Goal: Information Seeking & Learning: Learn about a topic

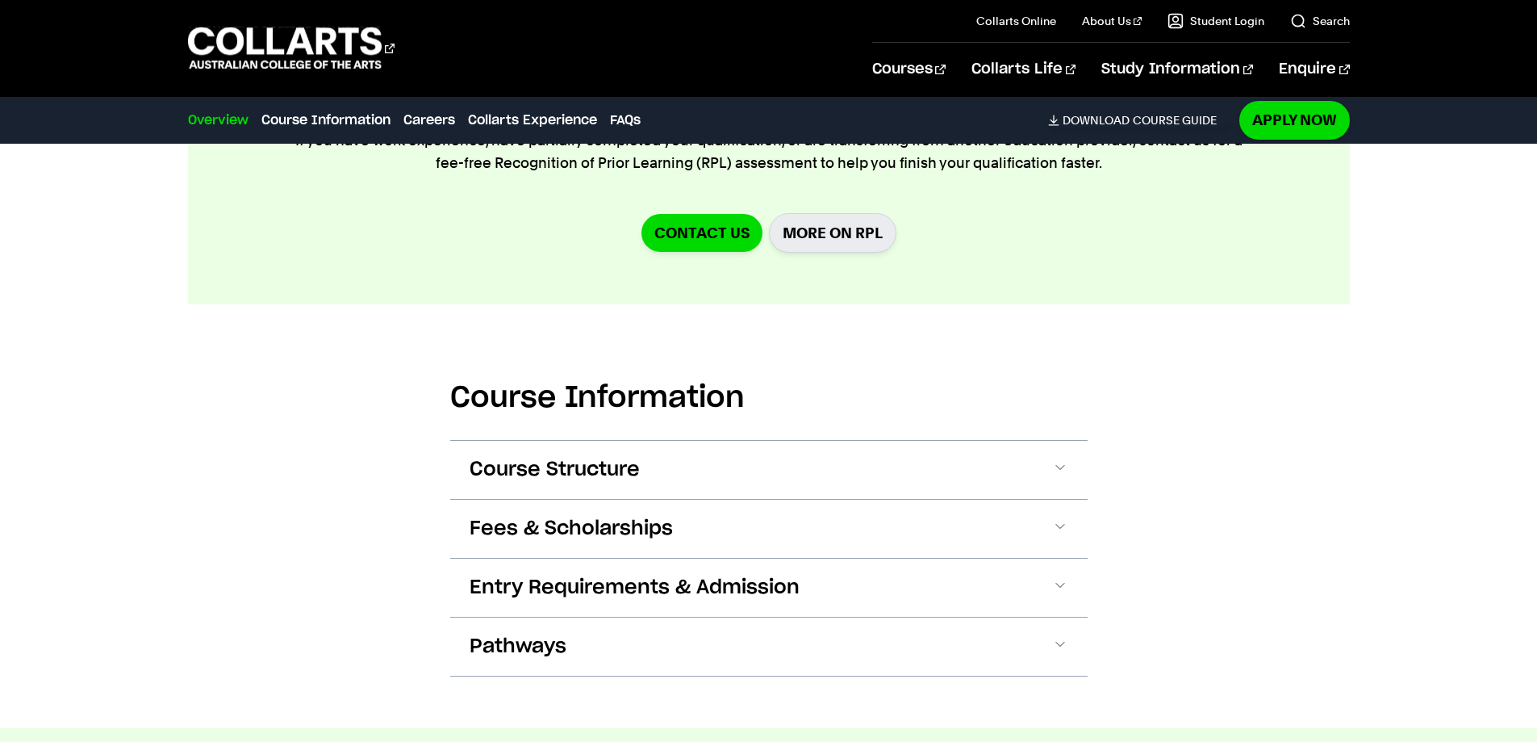
scroll to position [1775, 0]
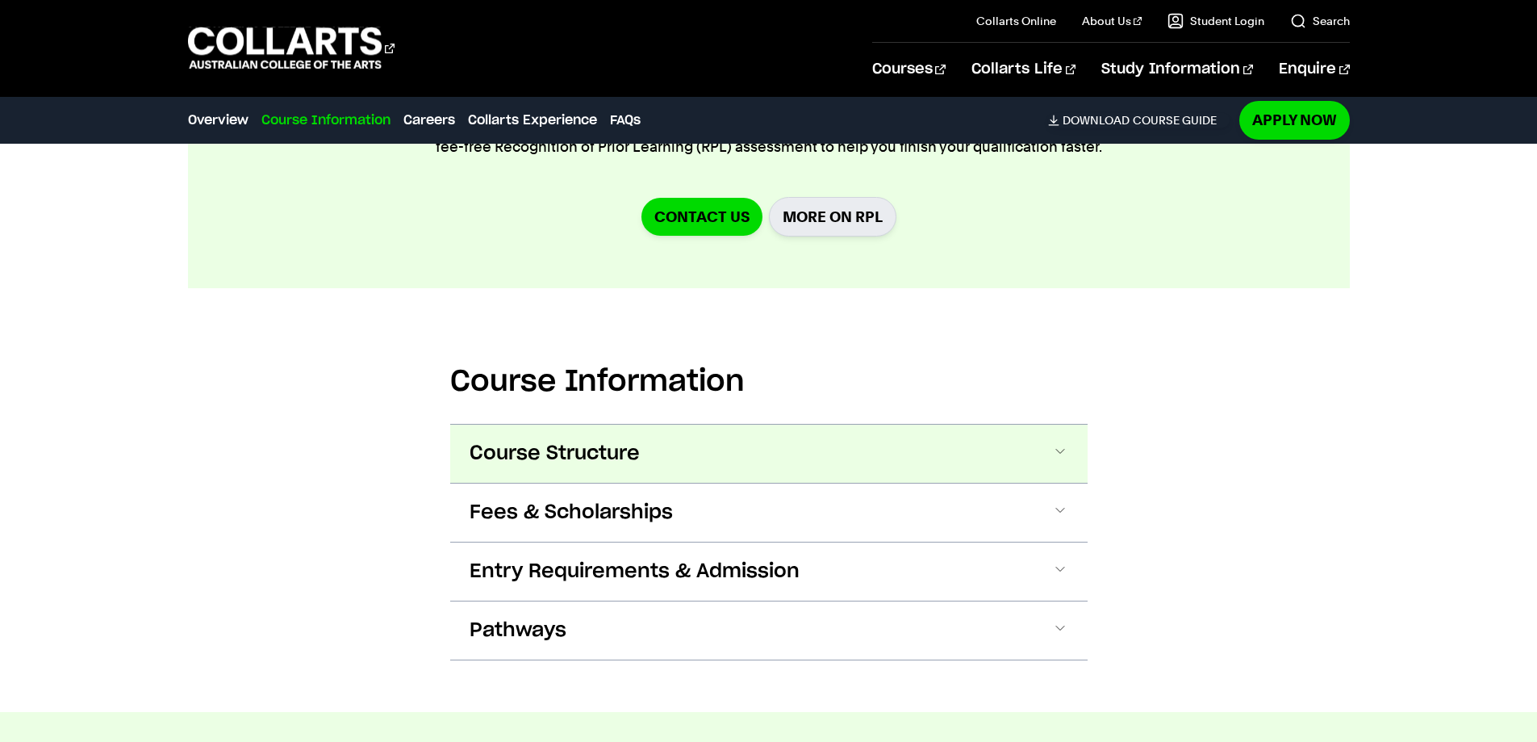
click at [586, 441] on span "Course Structure" at bounding box center [555, 454] width 170 height 26
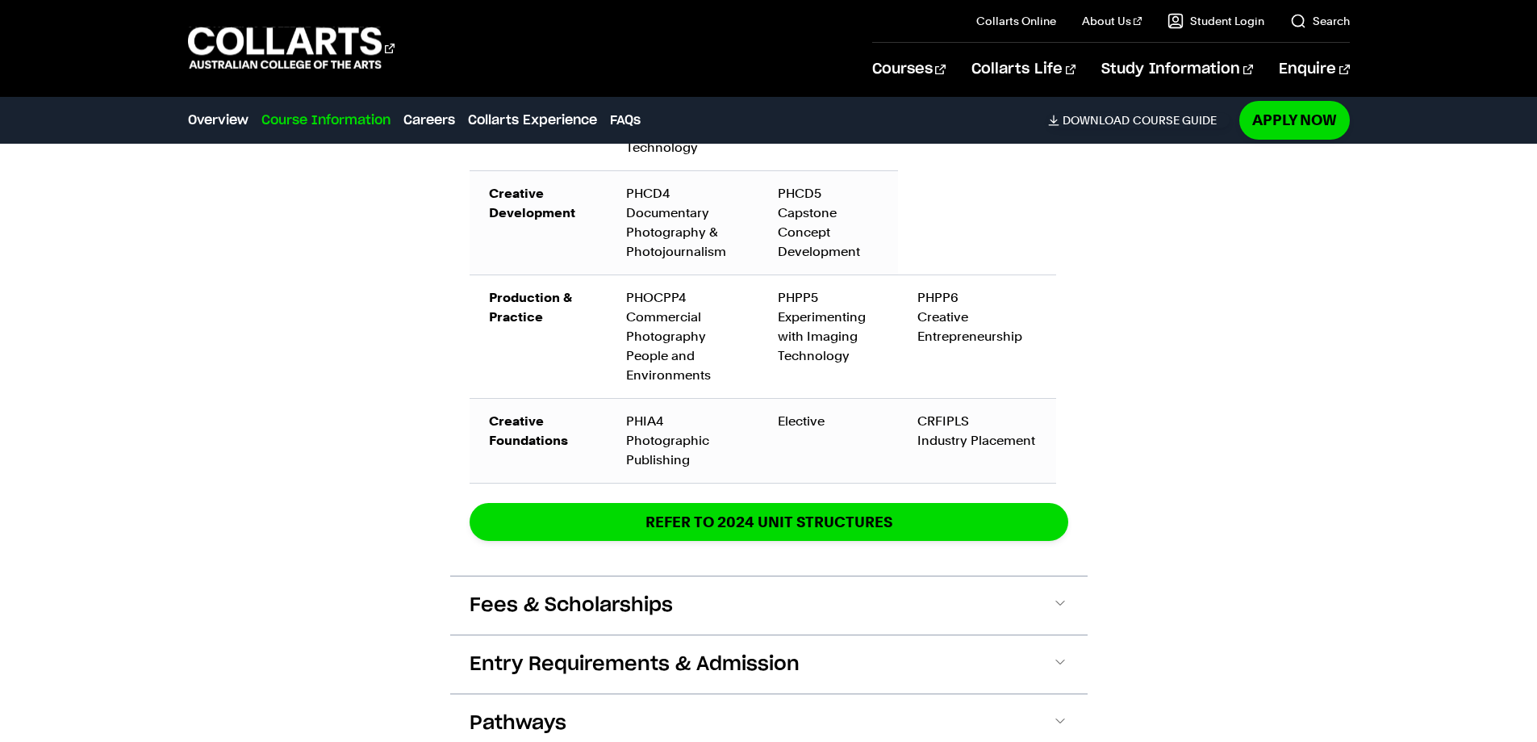
scroll to position [2910, 0]
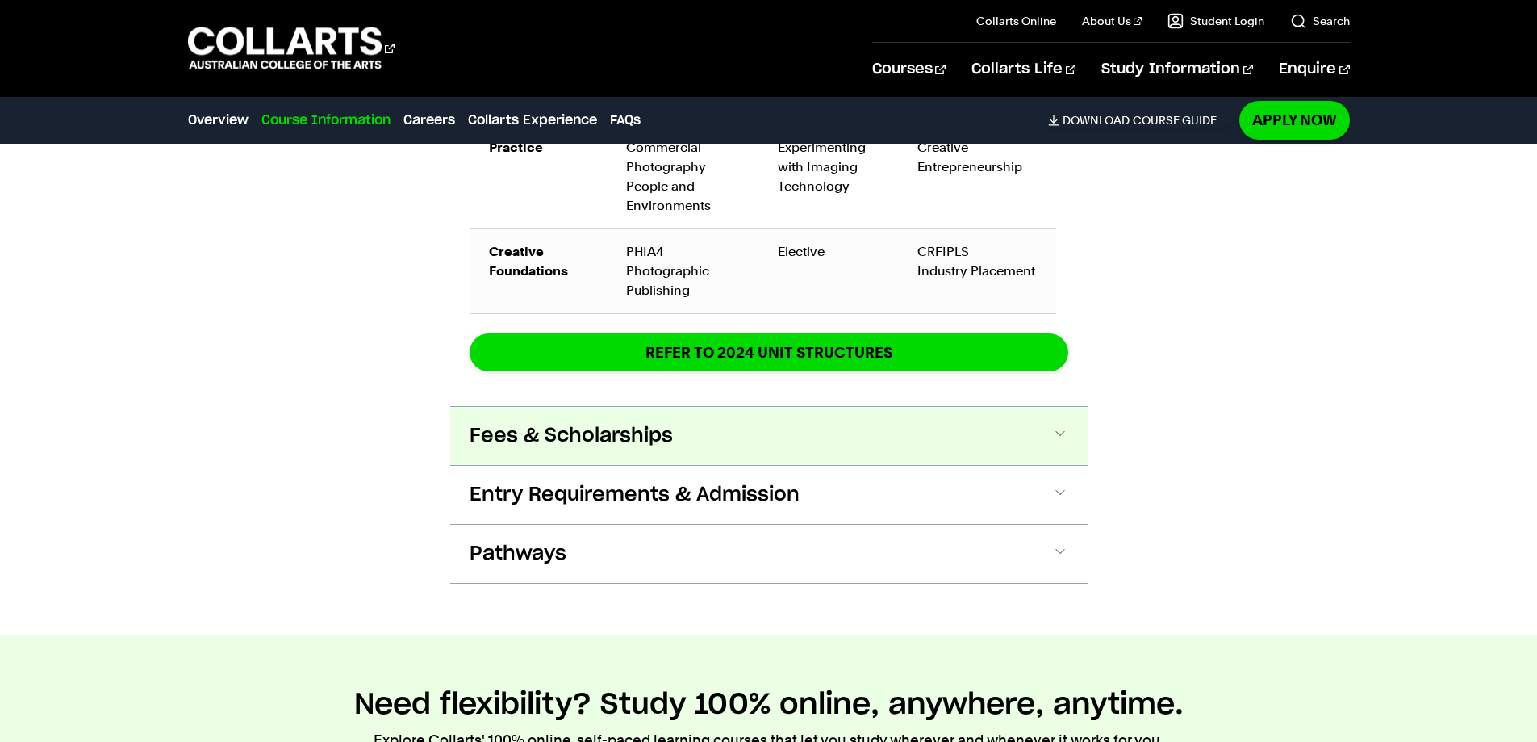
click at [1060, 425] on span at bounding box center [1060, 435] width 16 height 21
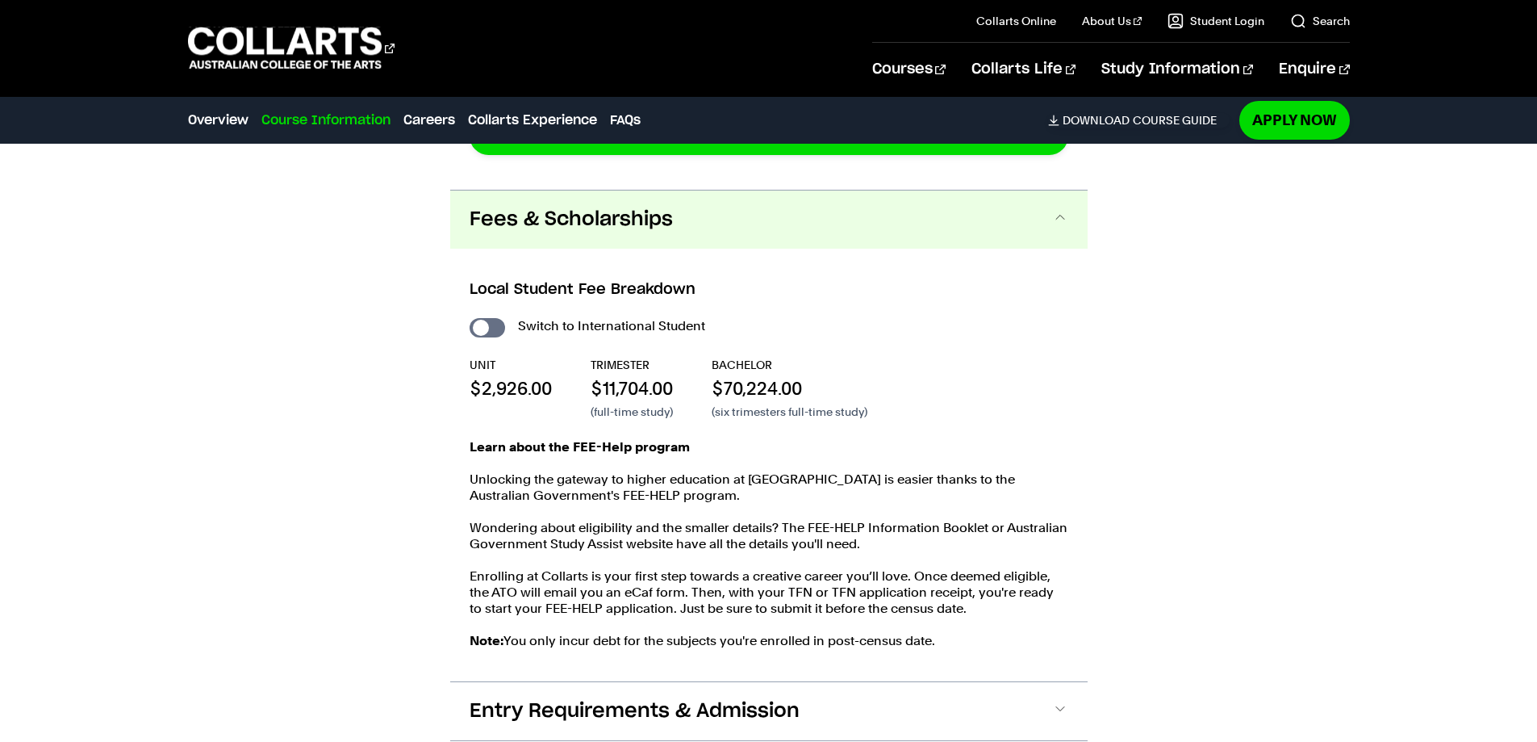
scroll to position [3300, 0]
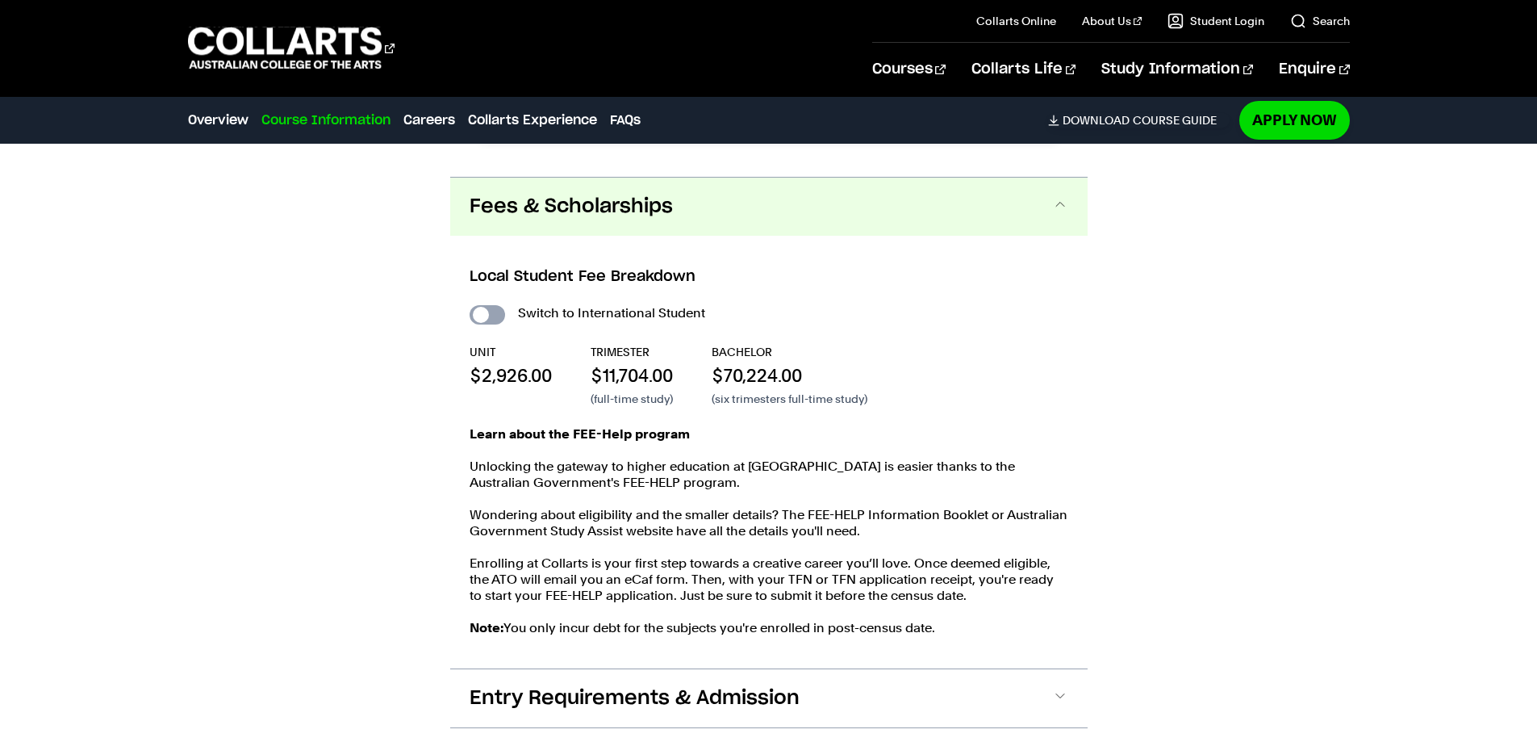
click at [497, 305] on input "International Student" at bounding box center [488, 314] width 36 height 19
checkbox input "true"
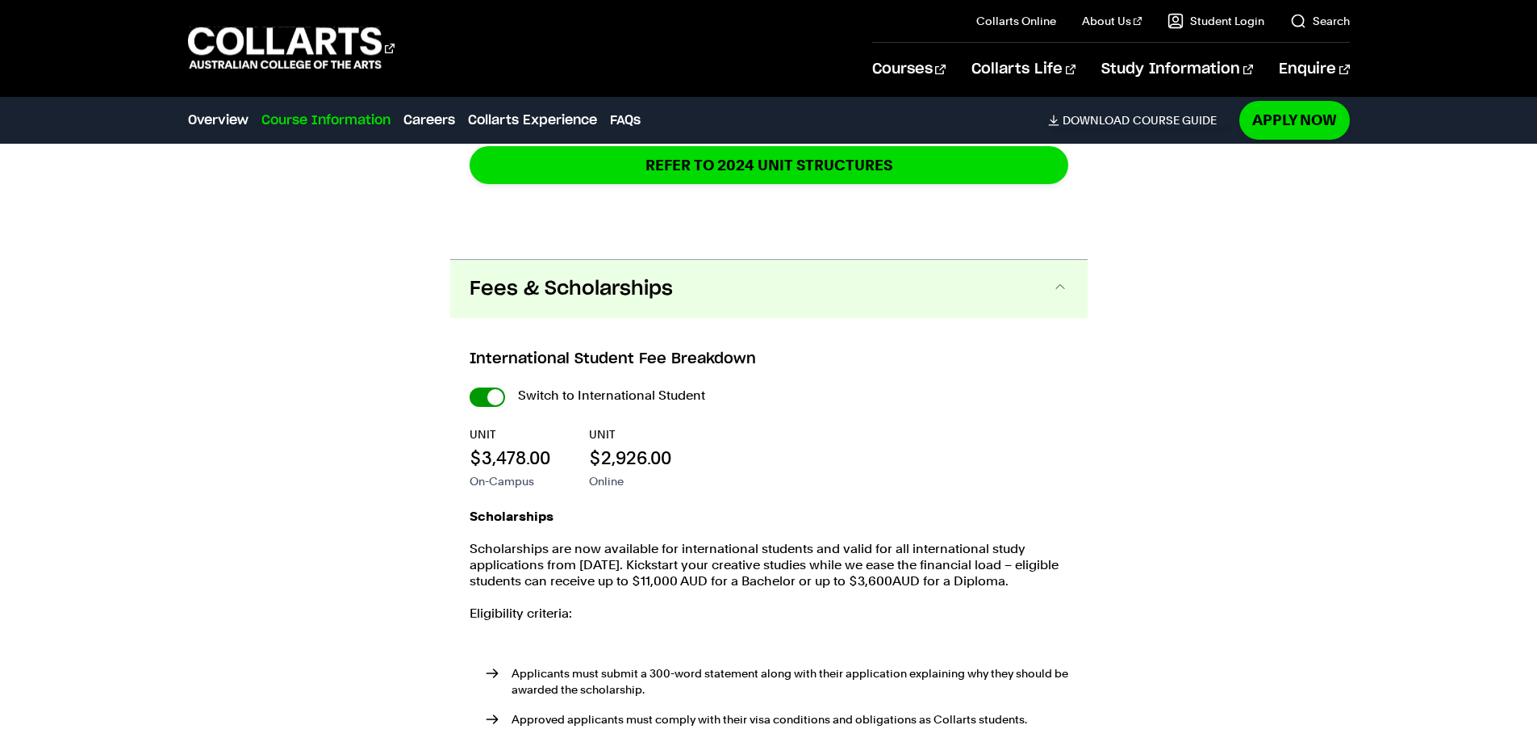
click at [483, 387] on input "International Student" at bounding box center [488, 396] width 36 height 19
checkbox input "false"
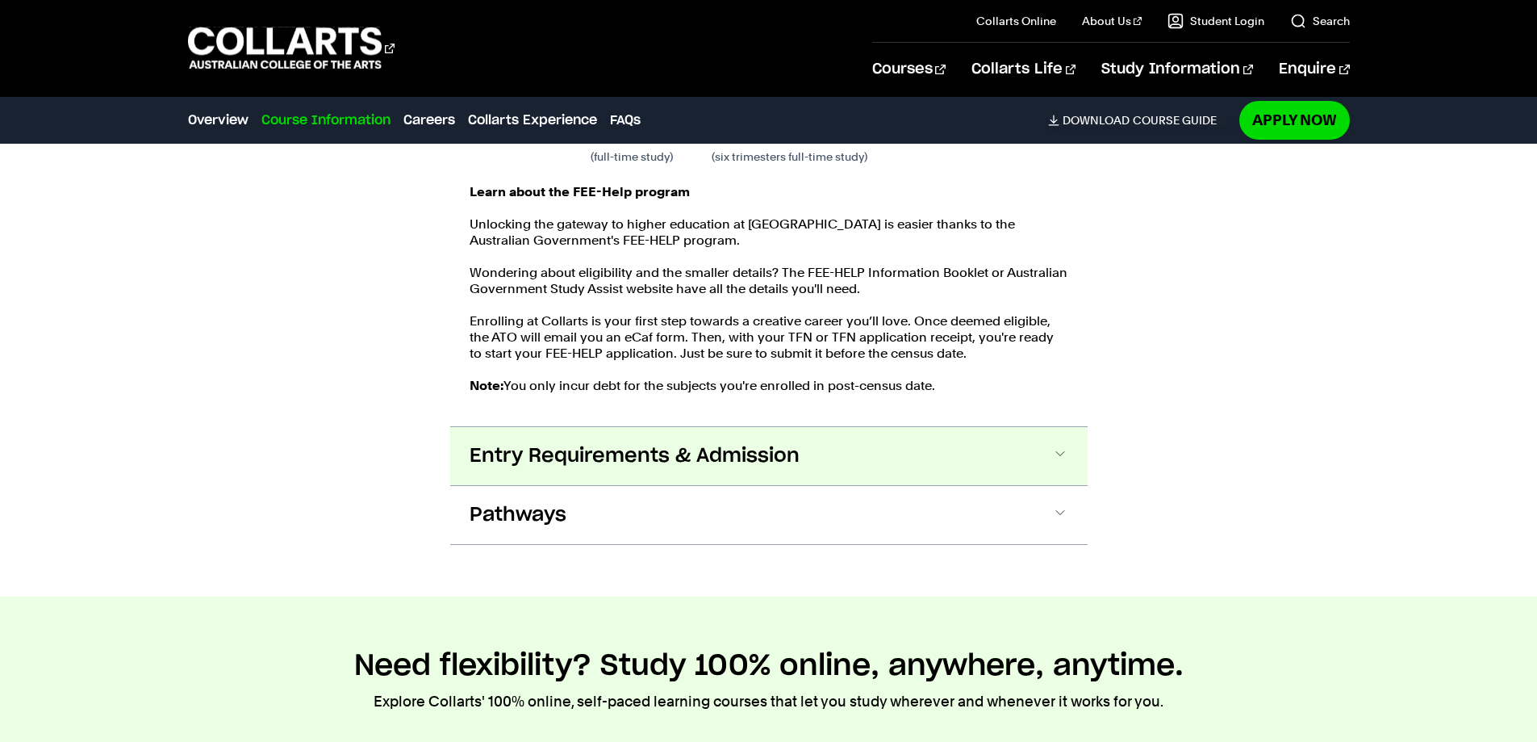
click at [784, 443] on span "Entry Requirements & Admission" at bounding box center [635, 456] width 330 height 26
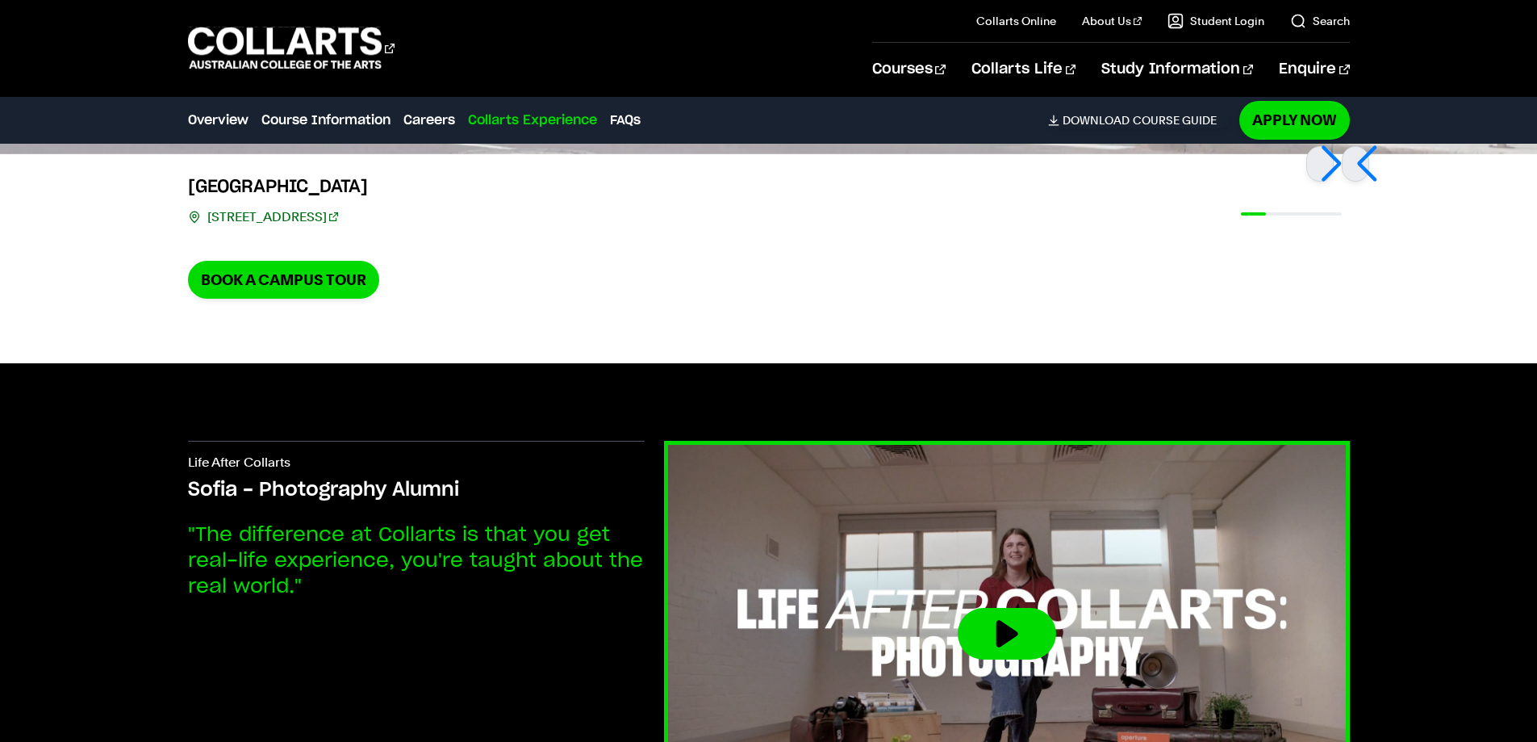
scroll to position [6455, 0]
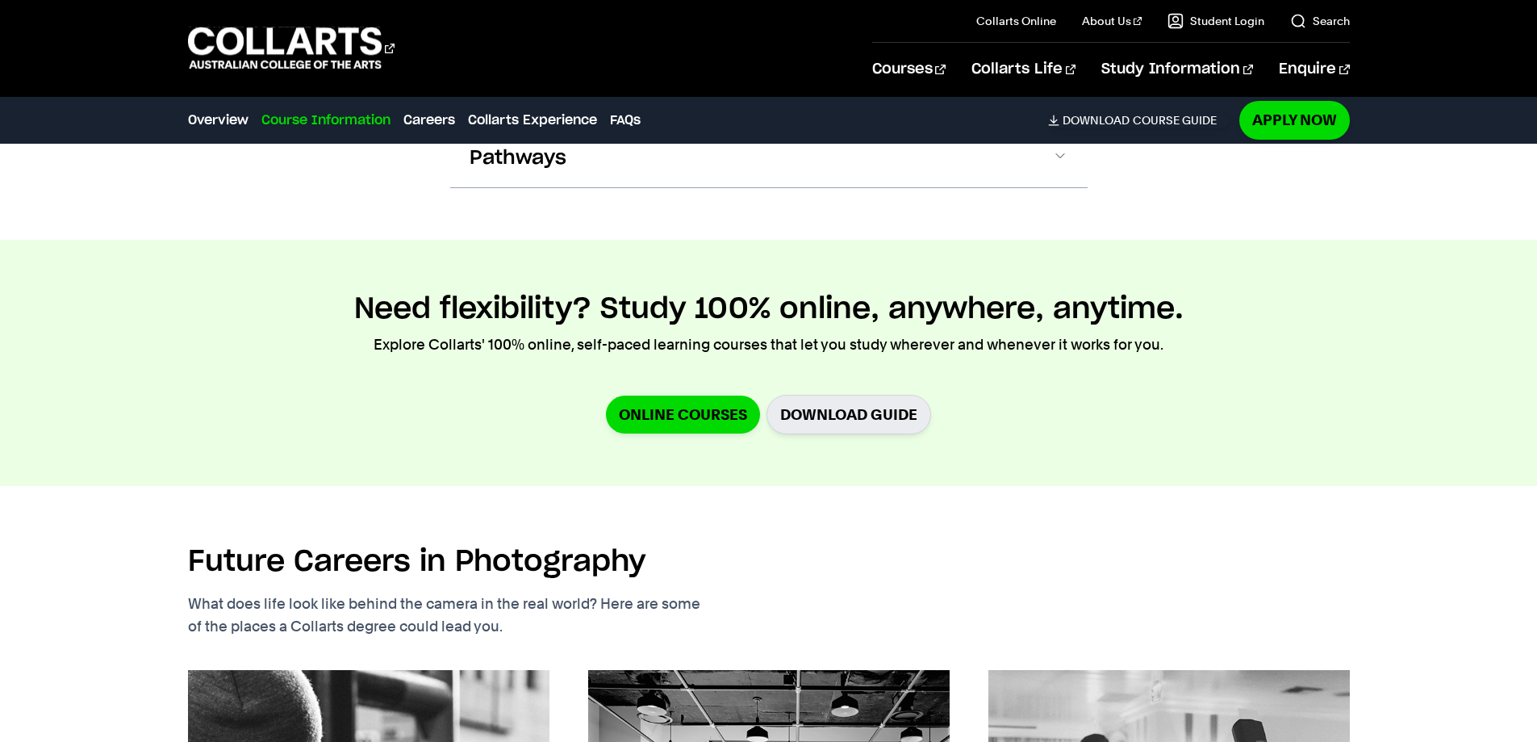
scroll to position [4349, 0]
click at [686, 395] on link "Online Courses" at bounding box center [683, 414] width 154 height 38
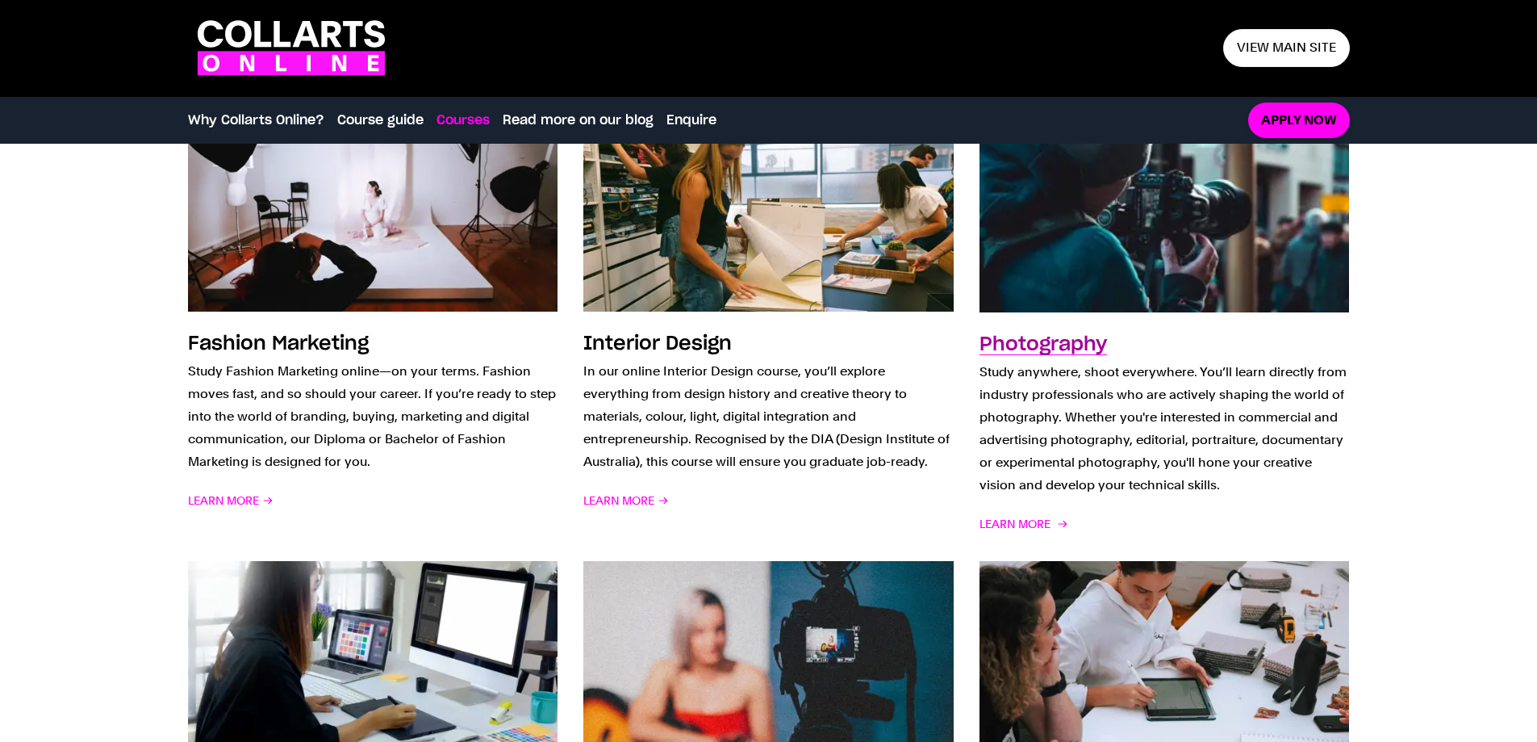
scroll to position [1210, 0]
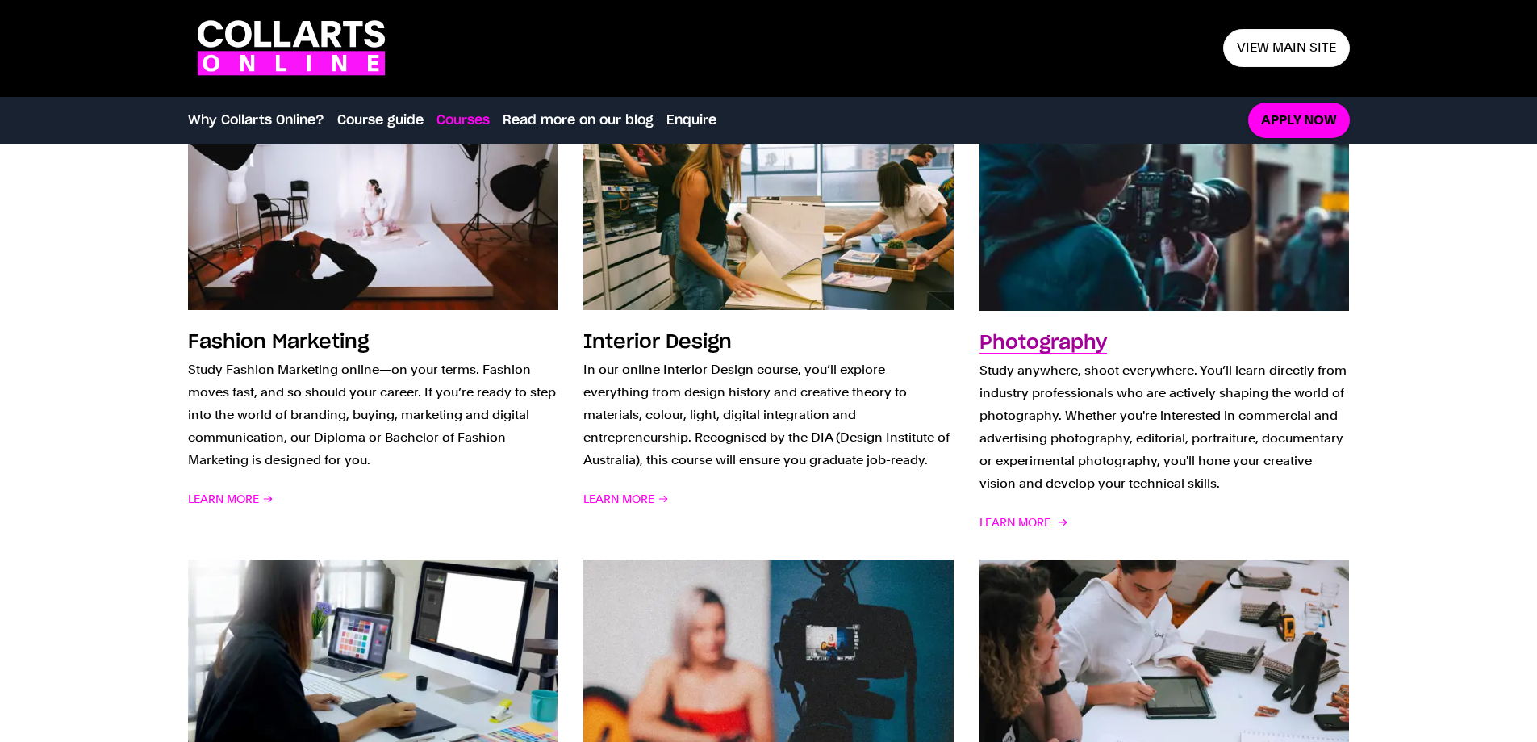
click at [1137, 244] on img at bounding box center [1164, 213] width 407 height 211
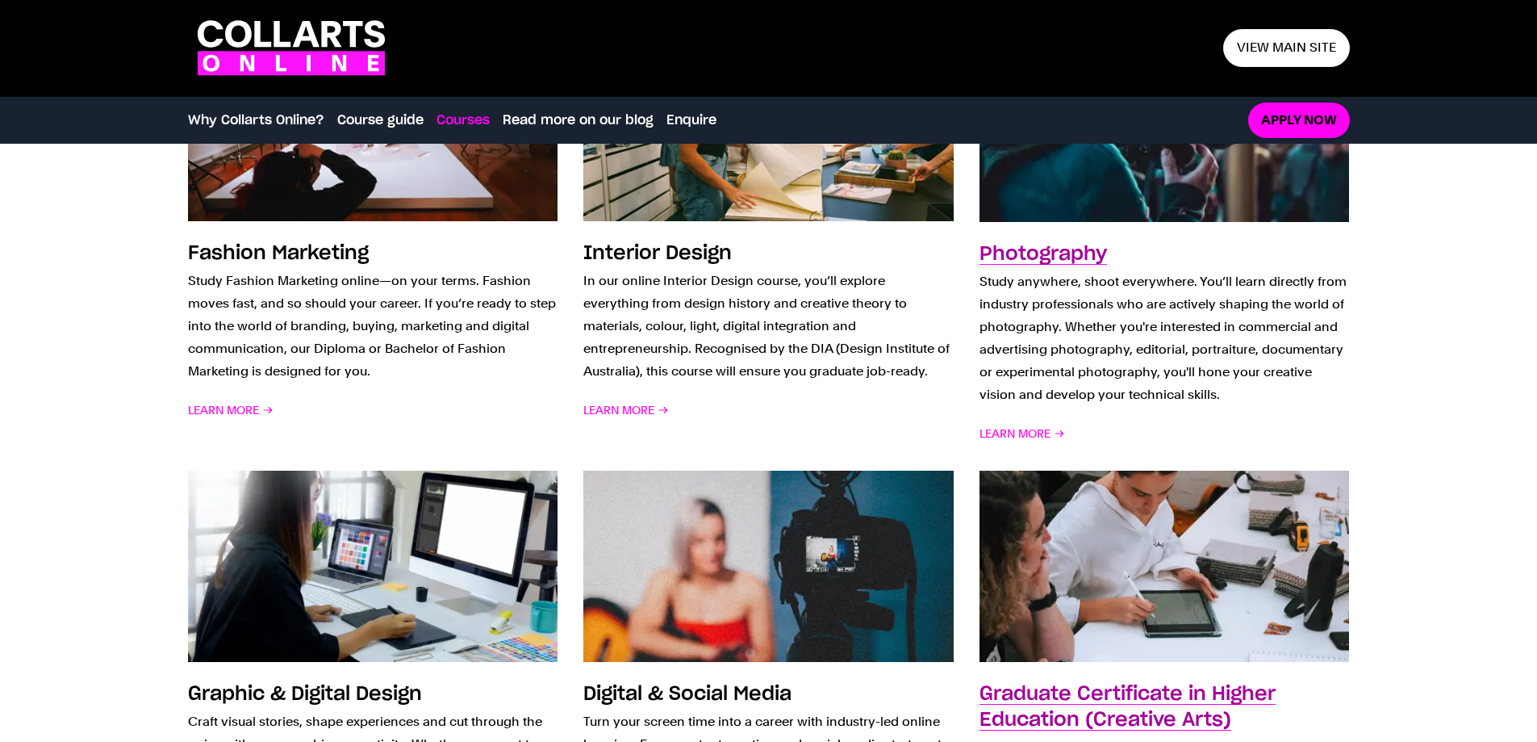
scroll to position [1452, 0]
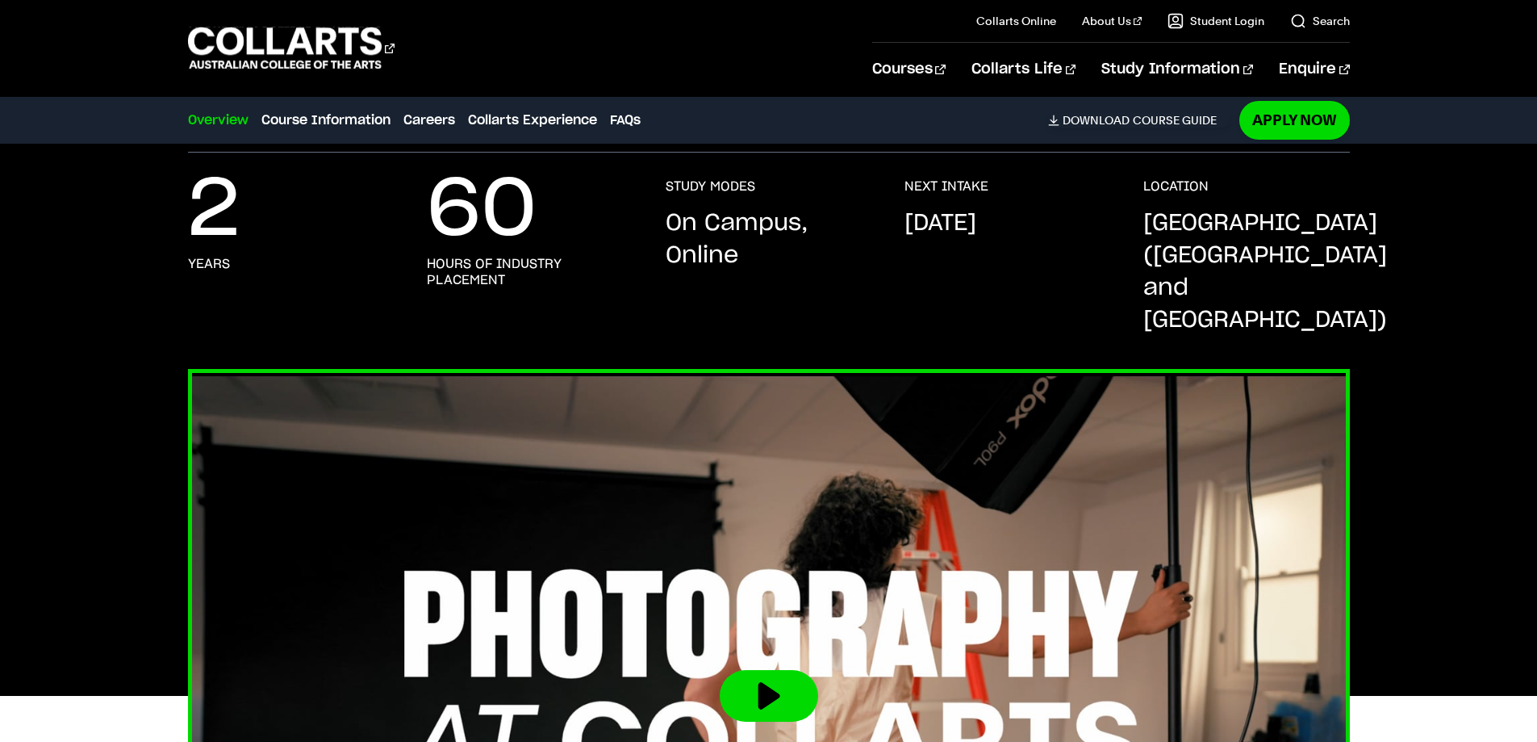
scroll to position [484, 0]
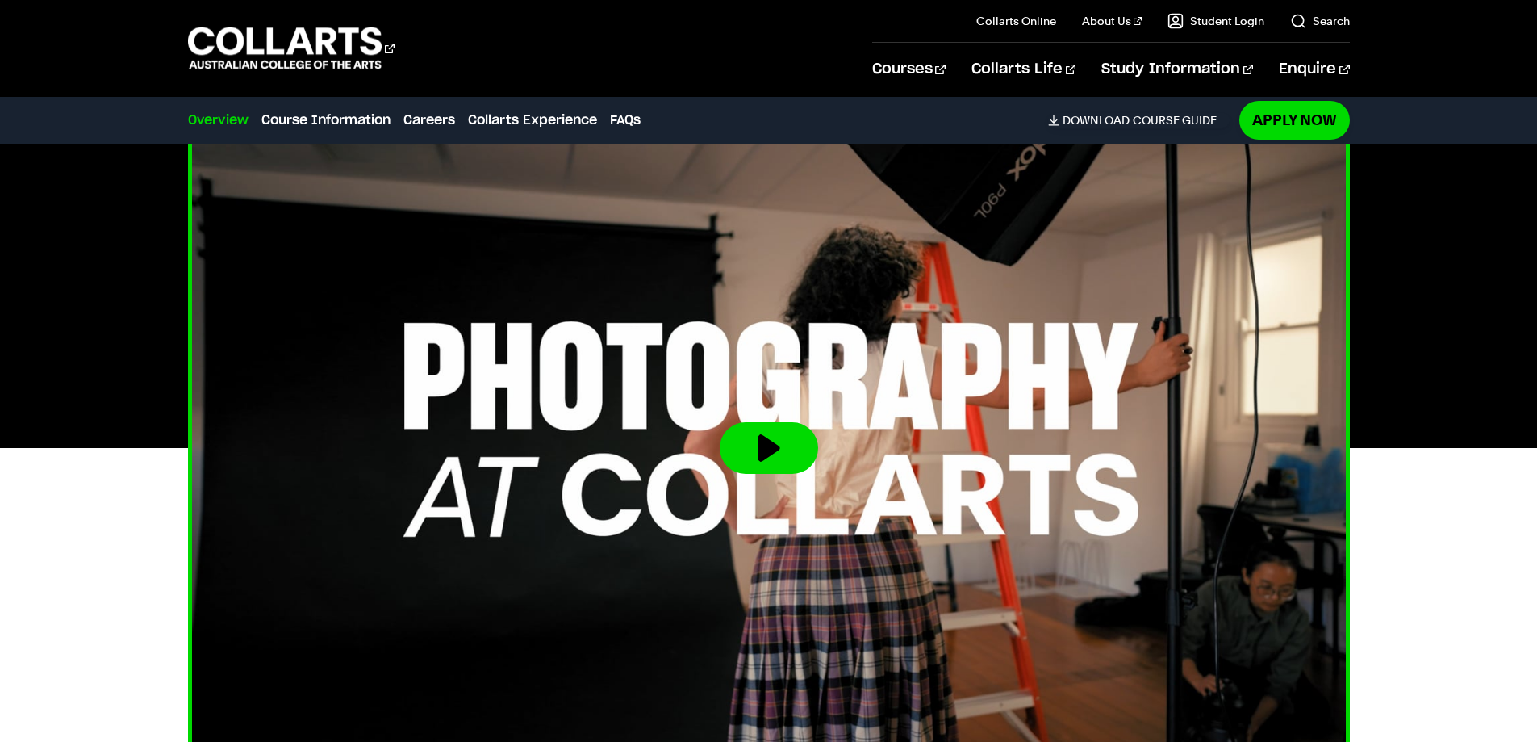
click at [767, 422] on button at bounding box center [769, 448] width 98 height 52
